Goal: Information Seeking & Learning: Compare options

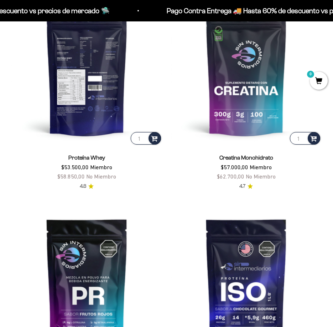
scroll to position [178, 0]
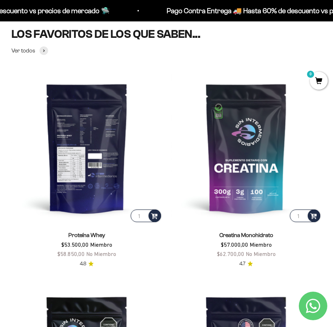
click at [101, 133] on img at bounding box center [86, 147] width 151 height 151
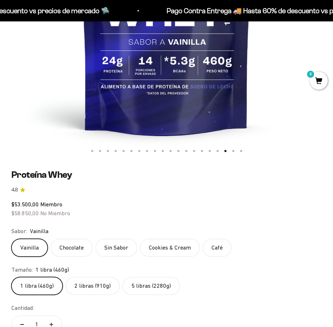
scroll to position [285, 0]
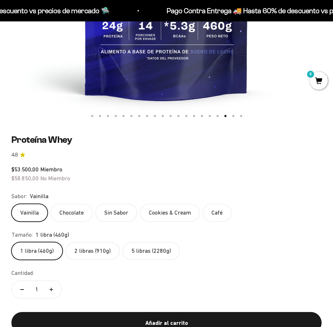
click at [152, 245] on label "5 libras (2280g)" at bounding box center [151, 251] width 57 height 18
click at [11, 242] on input "5 libras (2280g)" at bounding box center [11, 241] width 0 height 0
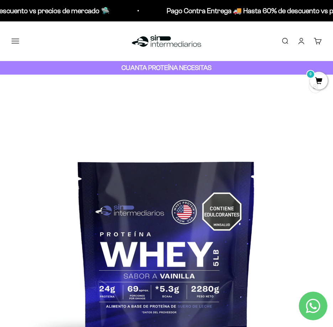
click at [17, 37] on button "Menú" at bounding box center [15, 41] width 8 height 8
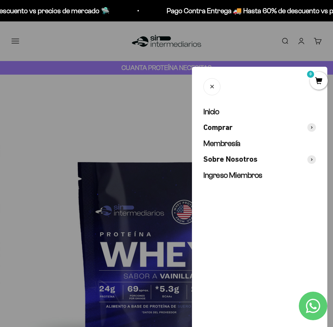
scroll to position [0, 3055]
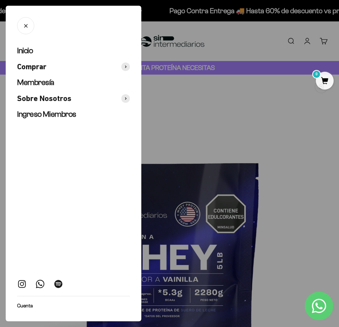
click at [203, 106] on div at bounding box center [169, 163] width 339 height 327
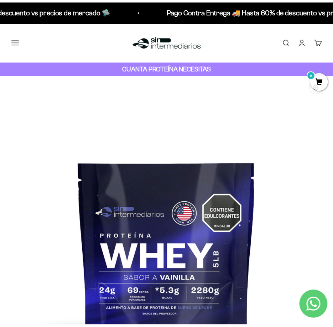
scroll to position [0, 3007]
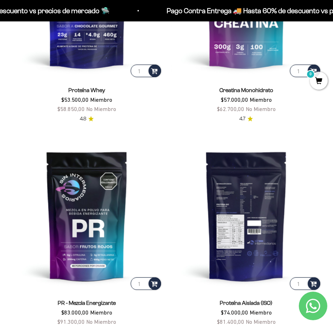
scroll to position [392, 0]
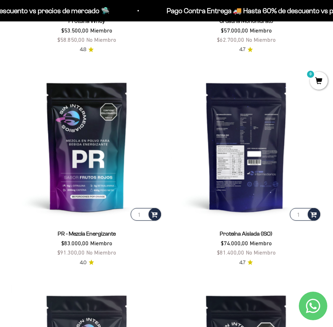
click at [245, 165] on img at bounding box center [246, 146] width 151 height 151
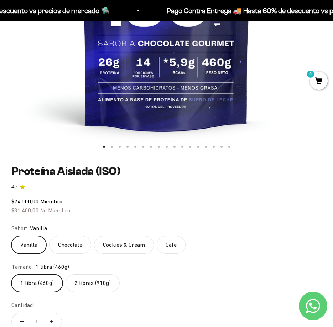
scroll to position [321, 0]
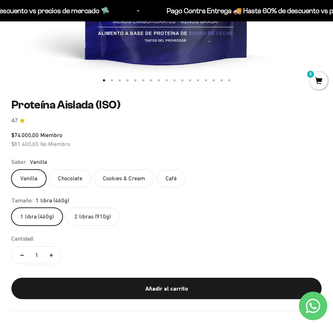
click at [94, 214] on label "2 libras (910g)" at bounding box center [93, 217] width 54 height 18
click at [11, 208] on input "2 libras (910g)" at bounding box center [11, 207] width 0 height 0
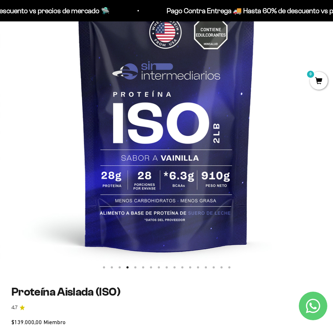
scroll to position [71, 0]
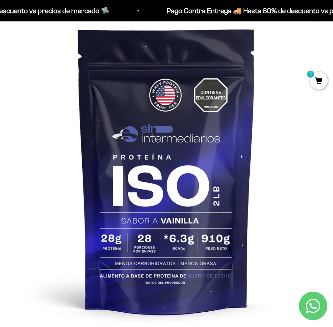
click at [308, 163] on img at bounding box center [166, 169] width 333 height 333
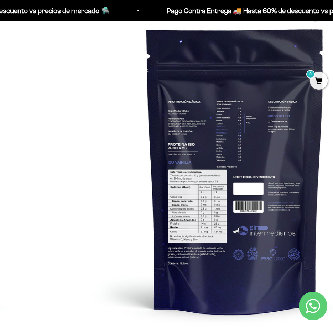
scroll to position [0, 1336]
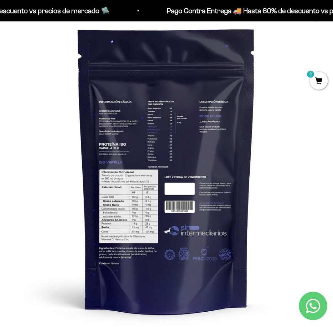
click at [132, 191] on img at bounding box center [166, 169] width 333 height 333
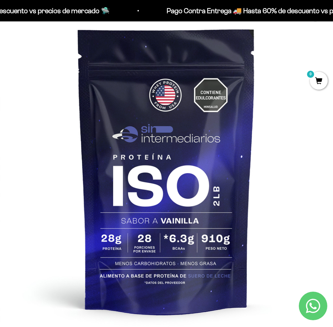
click at [312, 185] on img at bounding box center [166, 169] width 333 height 333
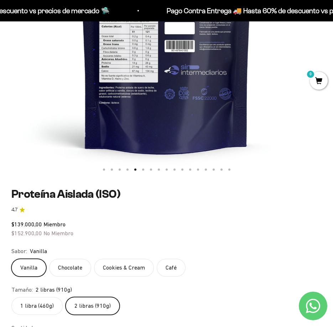
scroll to position [143, 0]
